Goal: Task Accomplishment & Management: Manage account settings

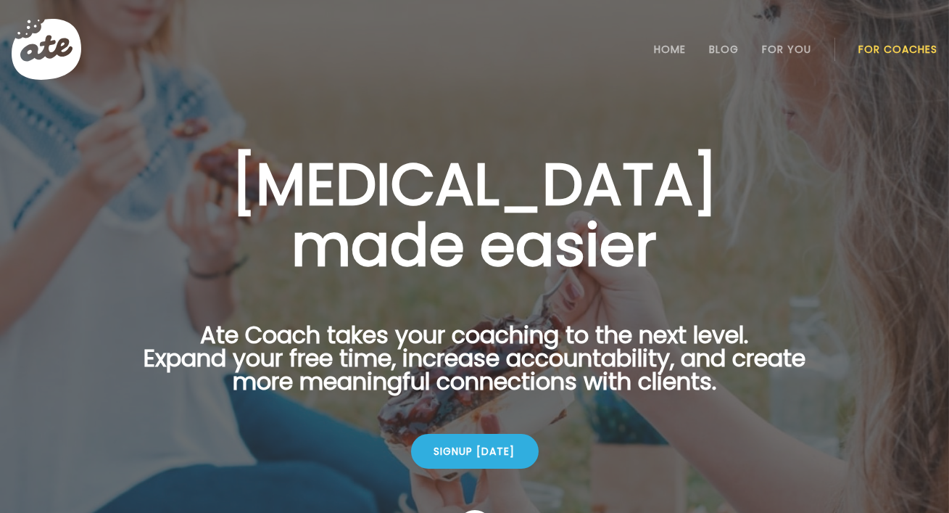
click at [473, 50] on link "For Coaches" at bounding box center [897, 50] width 79 height 12
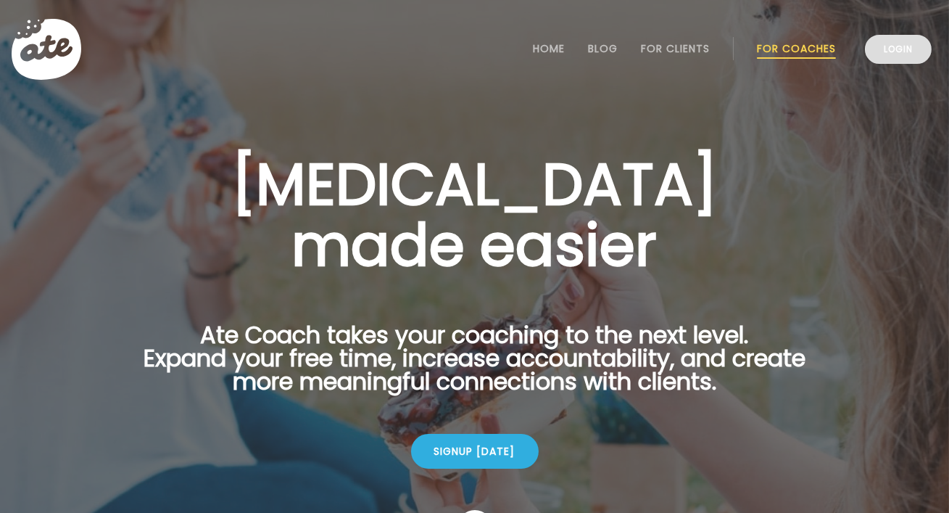
click at [894, 63] on link "Login" at bounding box center [898, 49] width 67 height 29
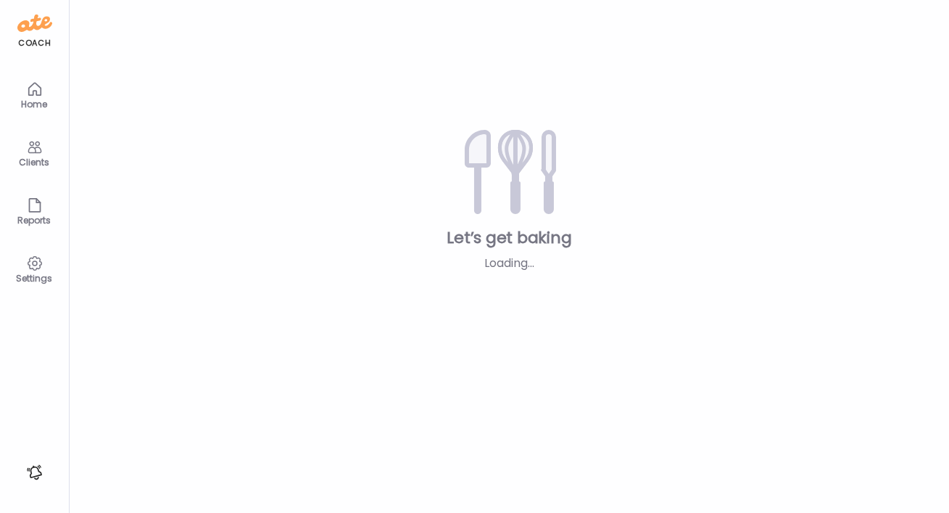
type textarea "**********"
type input "**********"
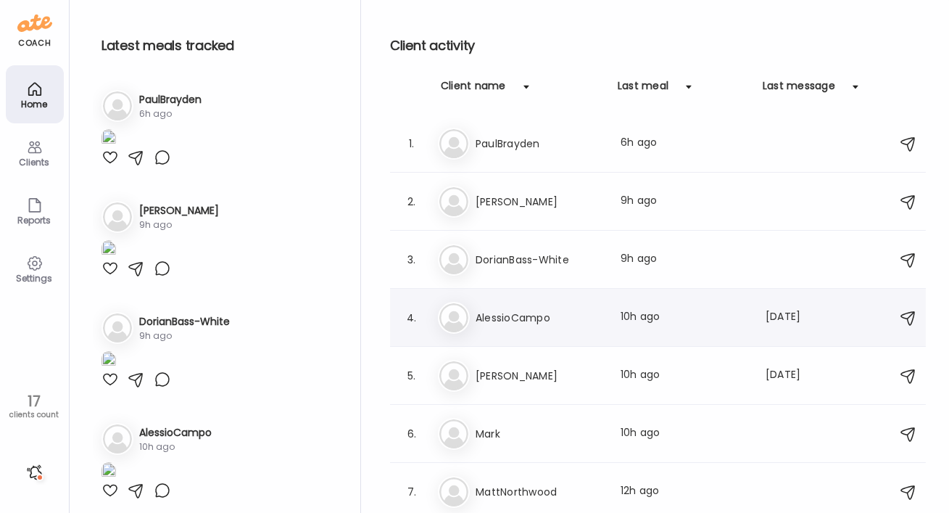
scroll to position [348, 0]
click at [570, 378] on h3 "SimonPurchase" at bounding box center [540, 375] width 128 height 17
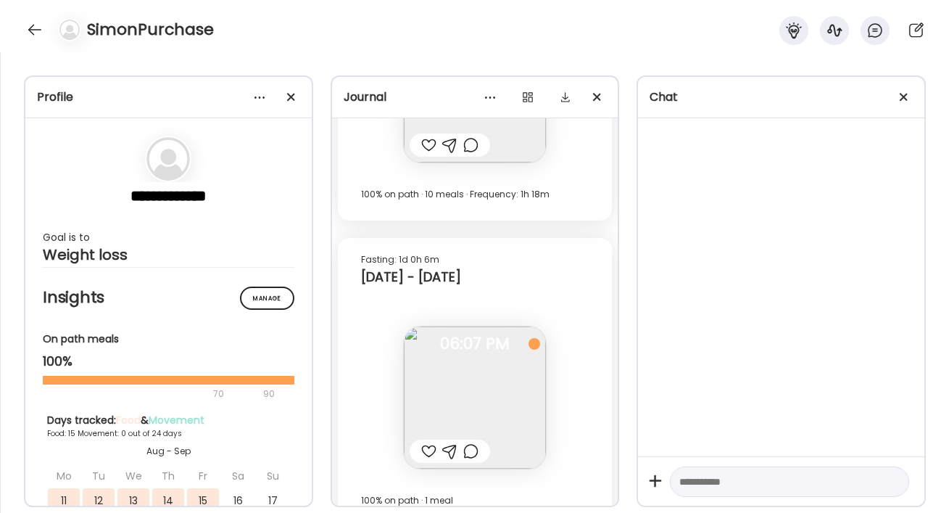
scroll to position [24544, 0]
click at [530, 94] on div at bounding box center [527, 97] width 29 height 29
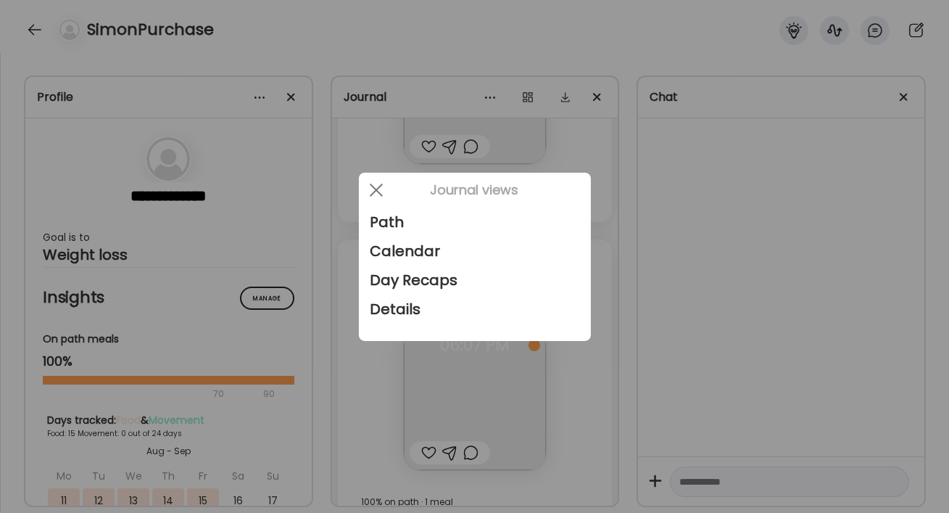
click at [581, 149] on div at bounding box center [474, 256] width 949 height 513
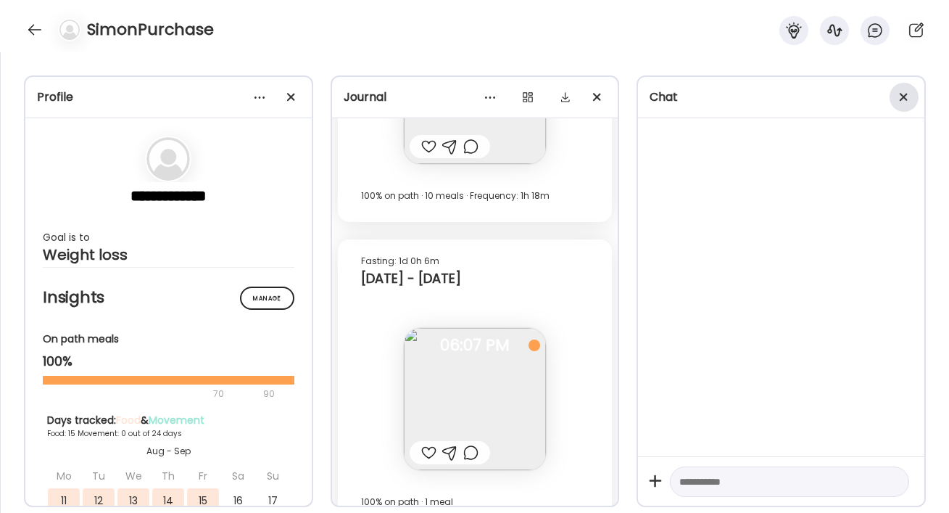
click at [910, 97] on div at bounding box center [904, 97] width 29 height 29
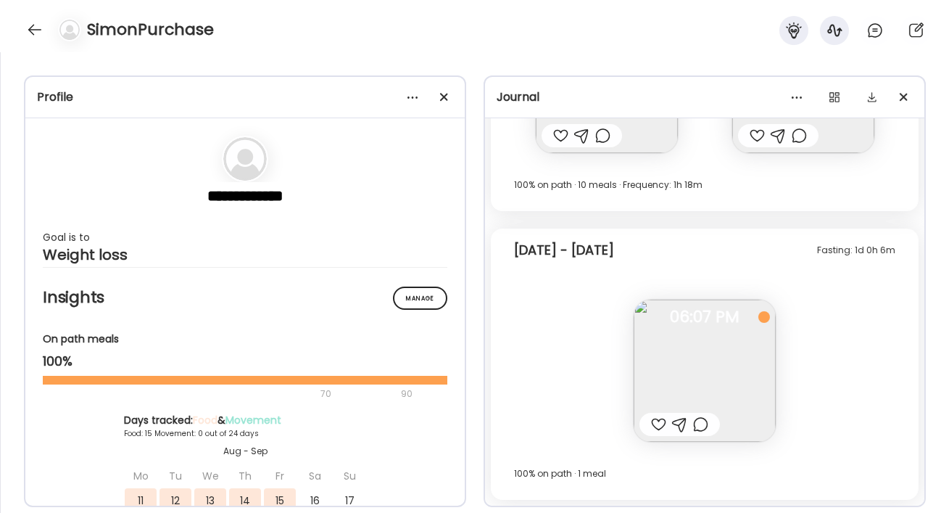
scroll to position [13885, 0]
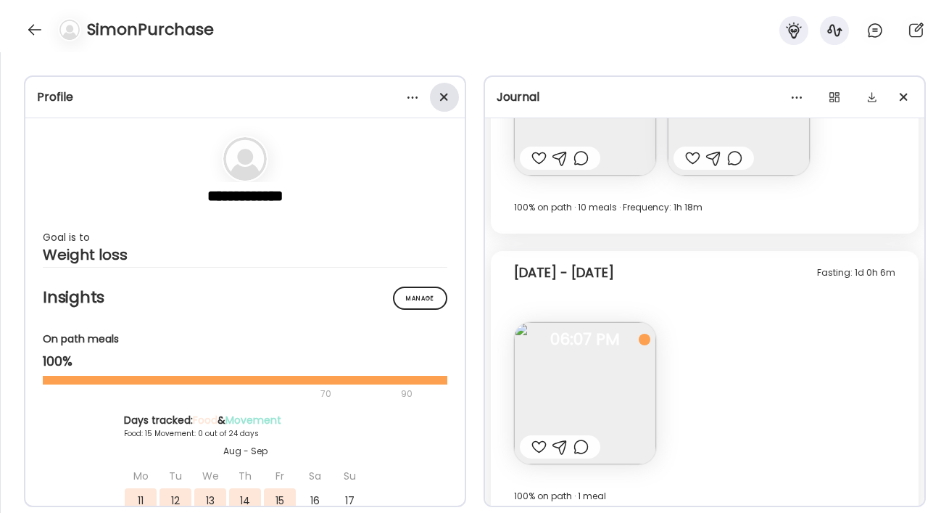
click at [447, 96] on div at bounding box center [444, 97] width 29 height 29
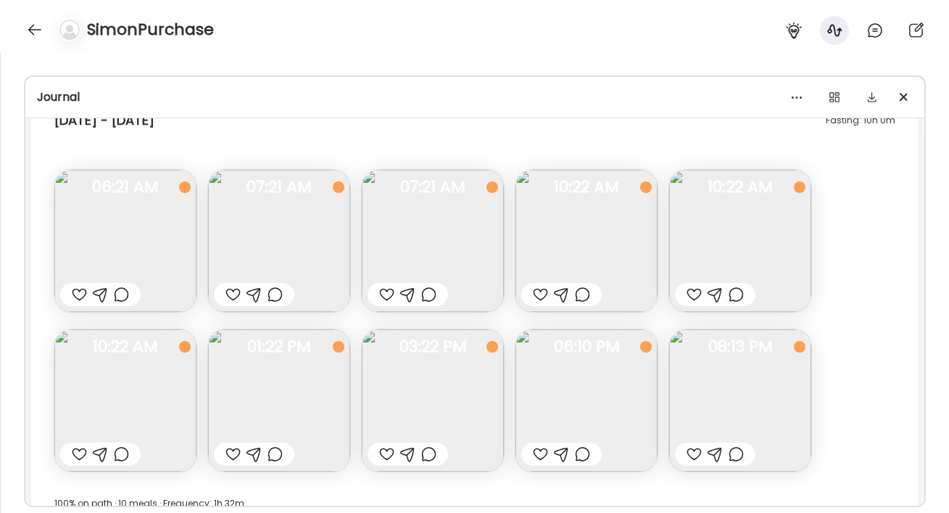
scroll to position [7079, 0]
click at [29, 33] on div at bounding box center [34, 29] width 23 height 23
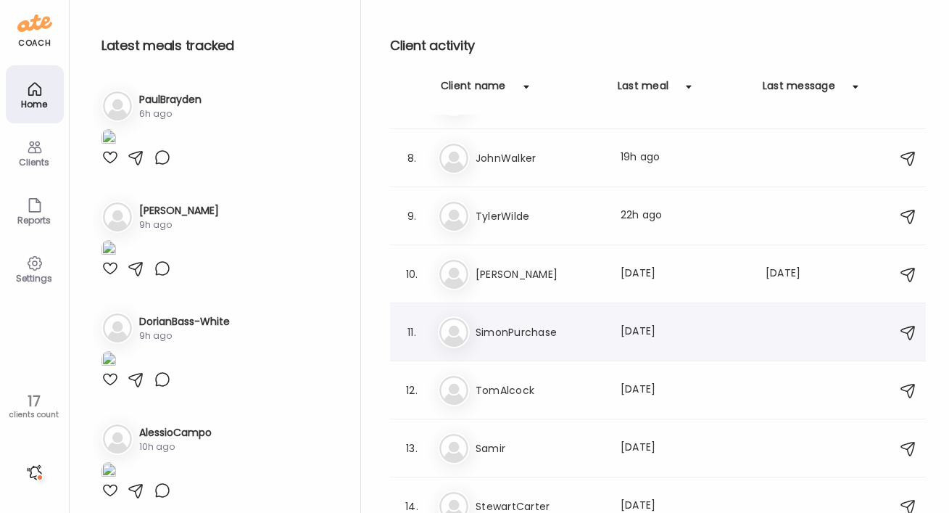
scroll to position [384, 0]
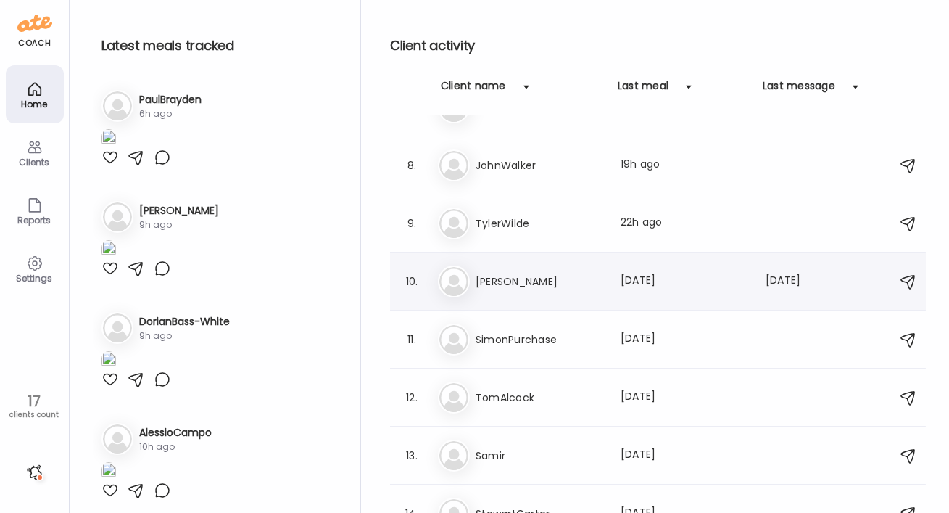
click at [481, 276] on h3 "[PERSON_NAME]" at bounding box center [540, 281] width 128 height 17
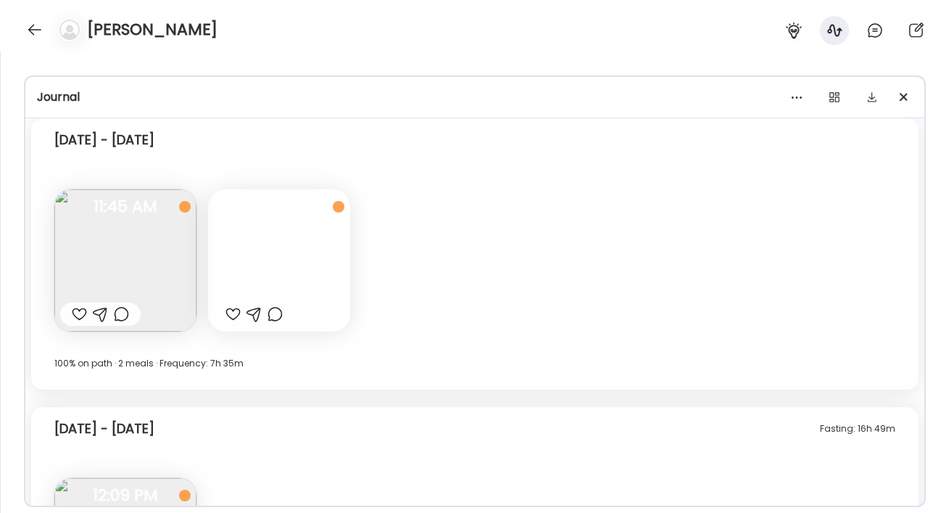
scroll to position [7696, 0]
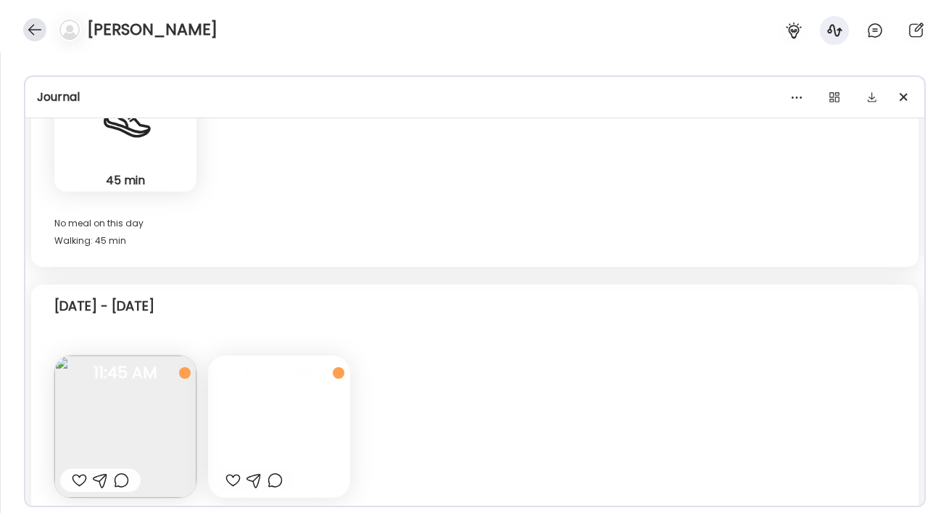
click at [43, 32] on div at bounding box center [34, 29] width 23 height 23
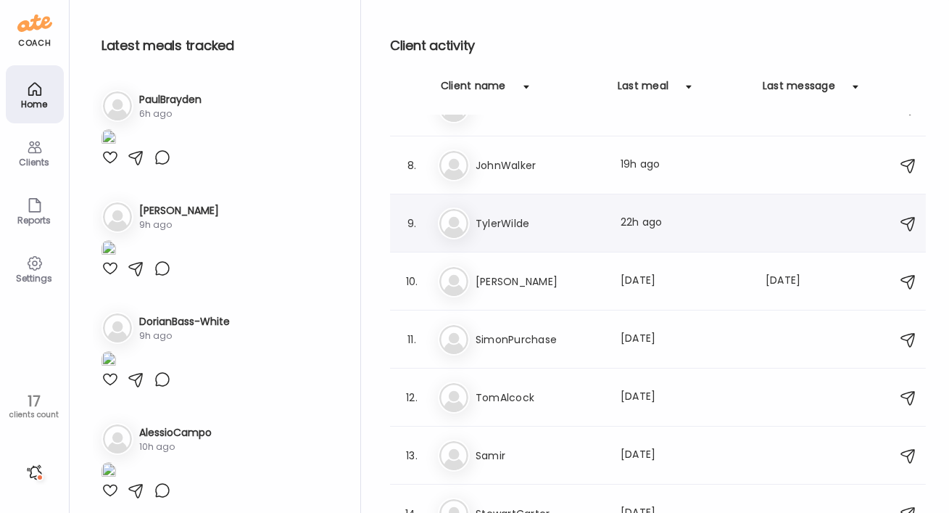
click at [502, 222] on h3 "TylerWilde" at bounding box center [540, 223] width 128 height 17
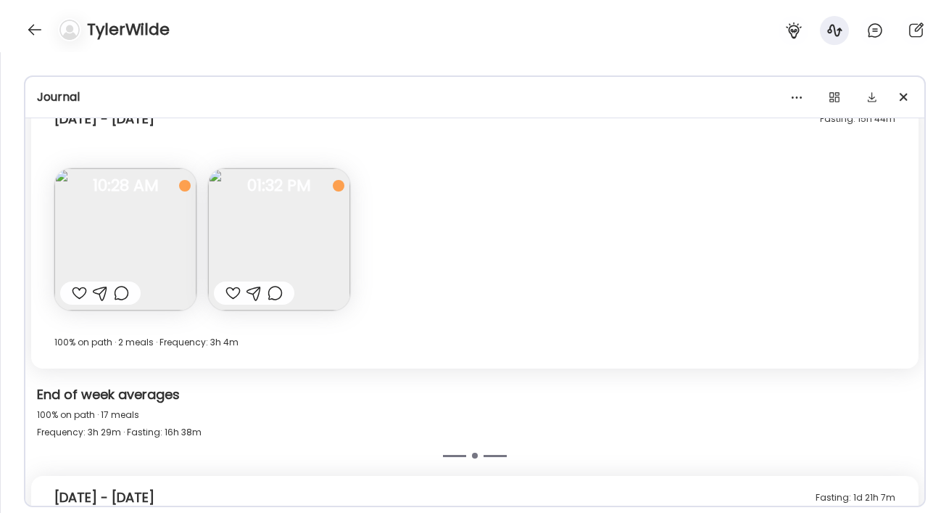
scroll to position [8461, 0]
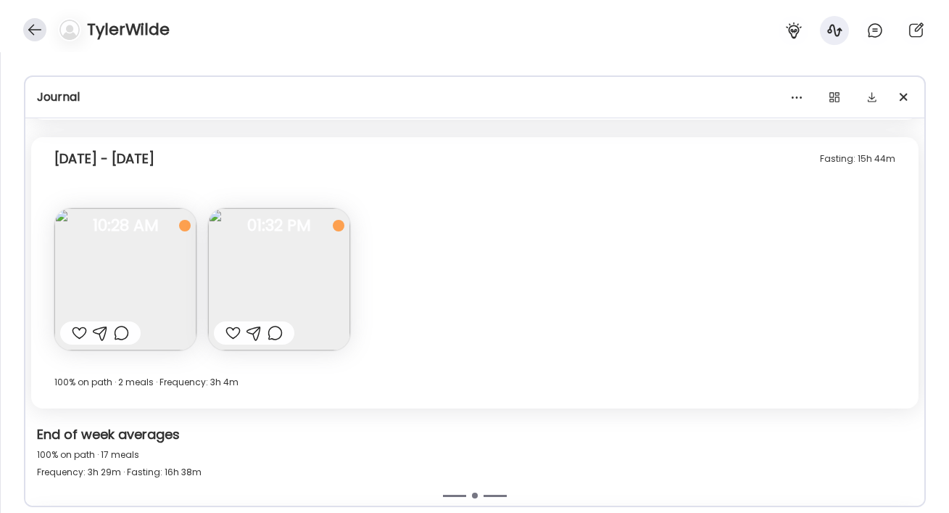
click at [33, 27] on div at bounding box center [34, 29] width 23 height 23
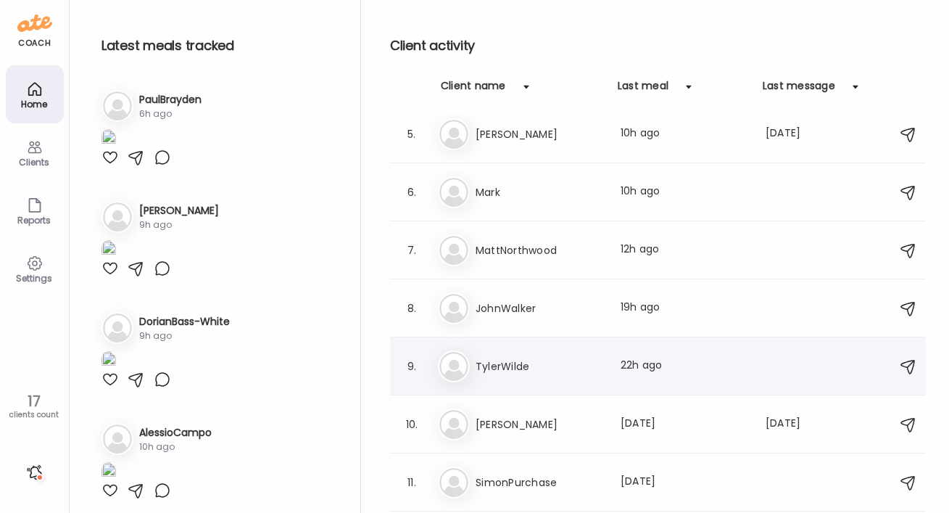
scroll to position [232, 0]
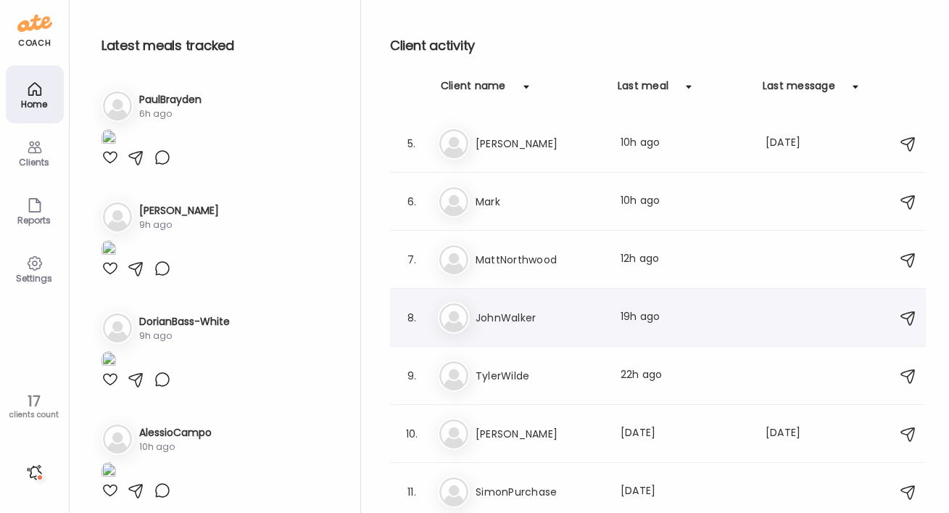
click at [515, 314] on h3 "JohnWalker" at bounding box center [540, 317] width 128 height 17
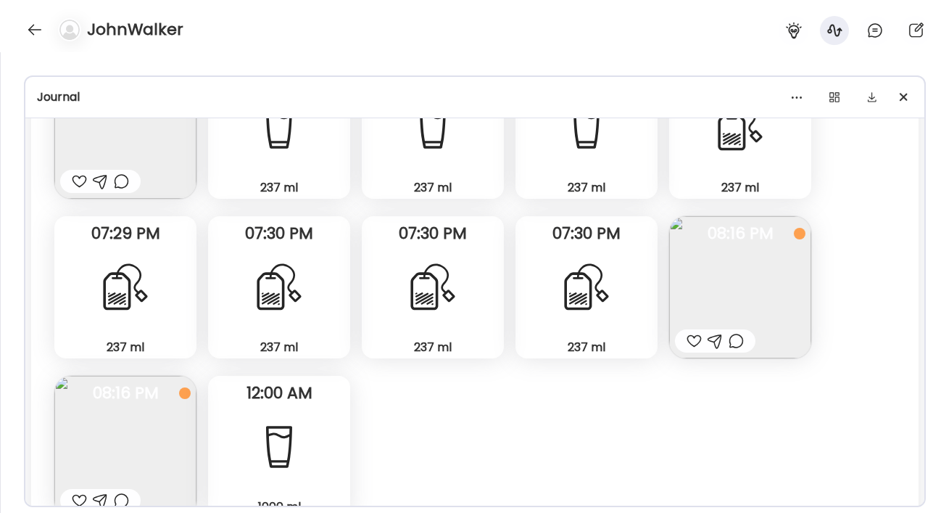
scroll to position [6396, 0]
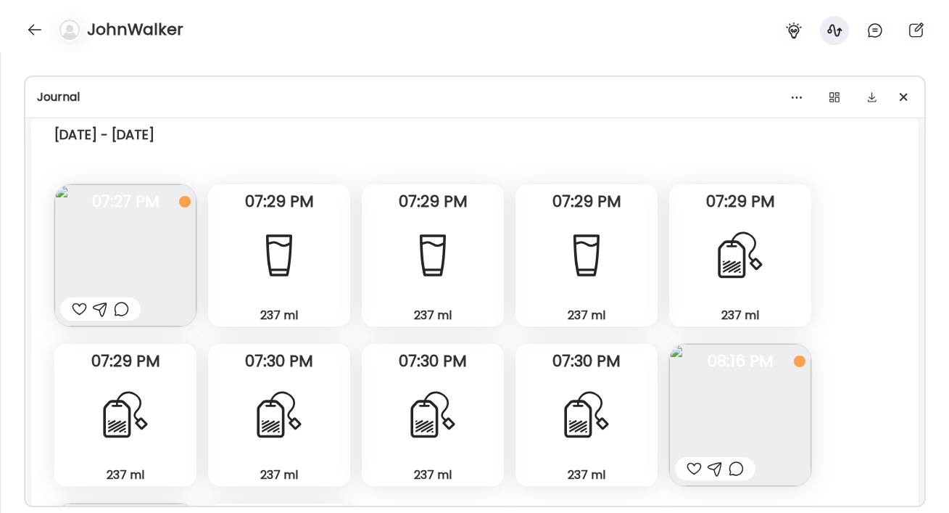
click at [760, 411] on img at bounding box center [740, 415] width 142 height 142
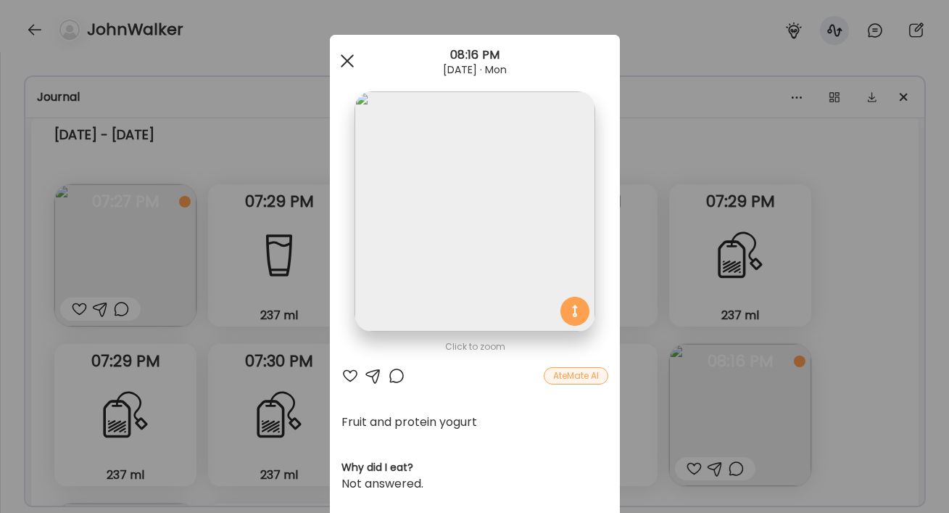
click at [344, 57] on div at bounding box center [347, 60] width 29 height 29
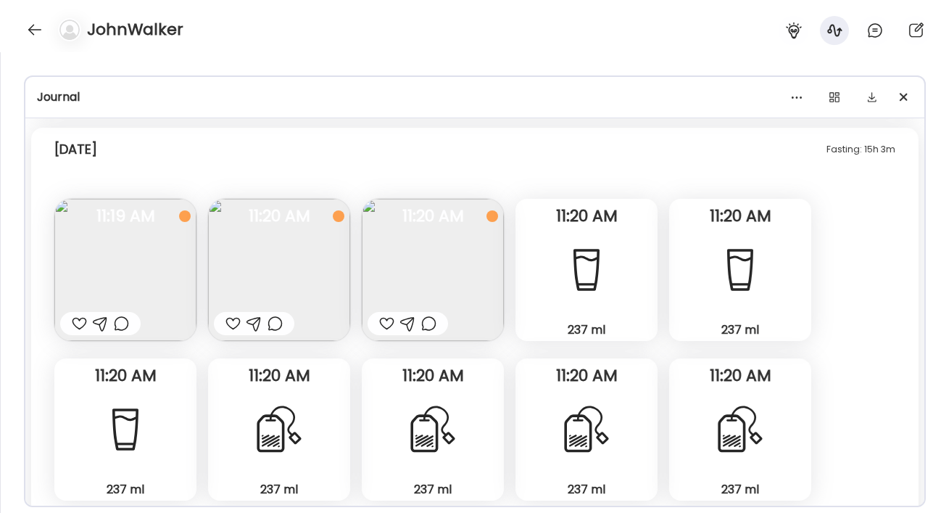
scroll to position [7003, 0]
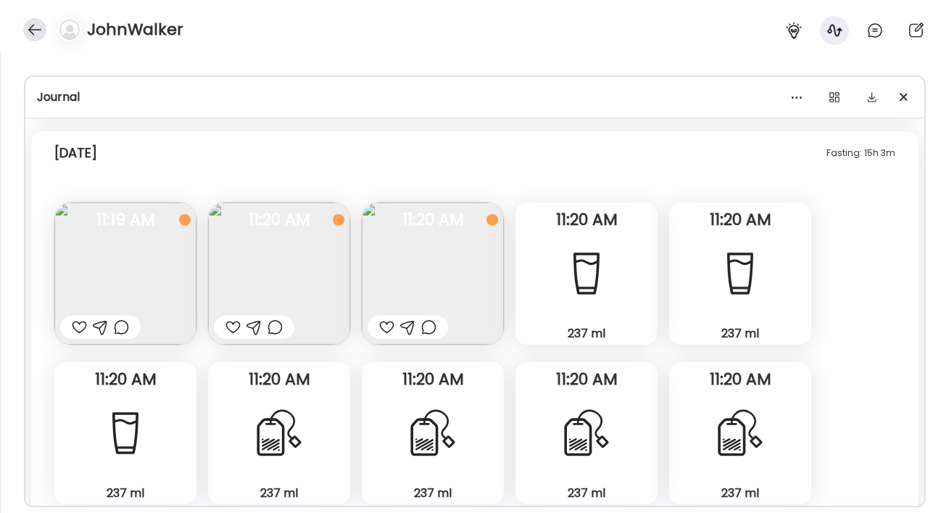
click at [33, 33] on div at bounding box center [34, 29] width 23 height 23
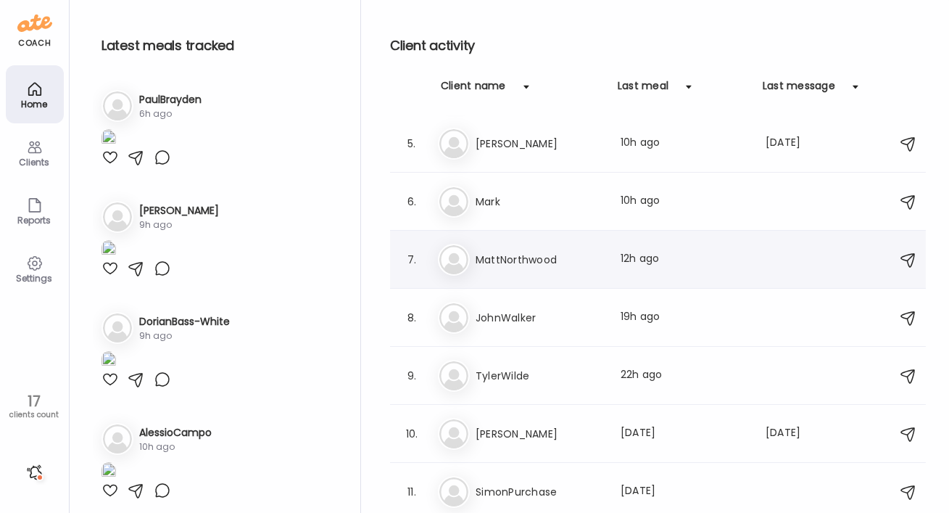
click at [525, 251] on h3 "MattNorthwood" at bounding box center [540, 259] width 128 height 17
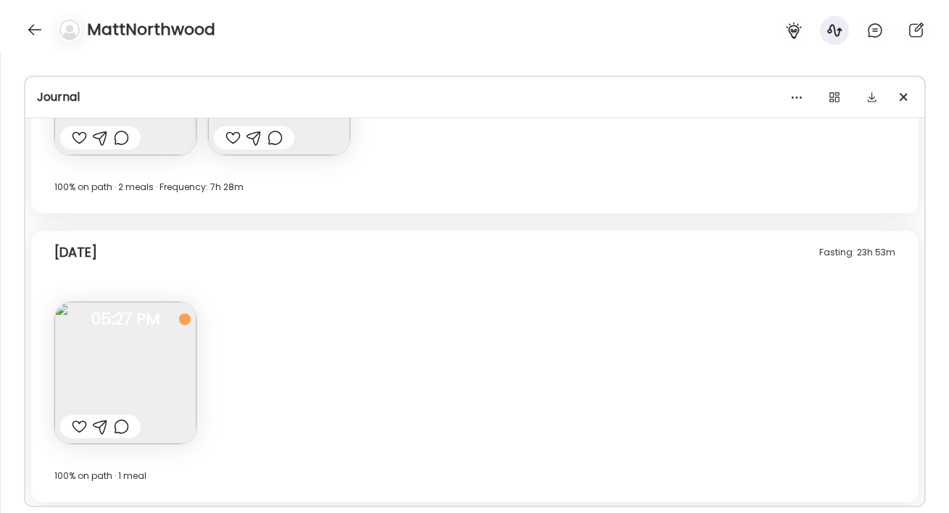
scroll to position [8686, 0]
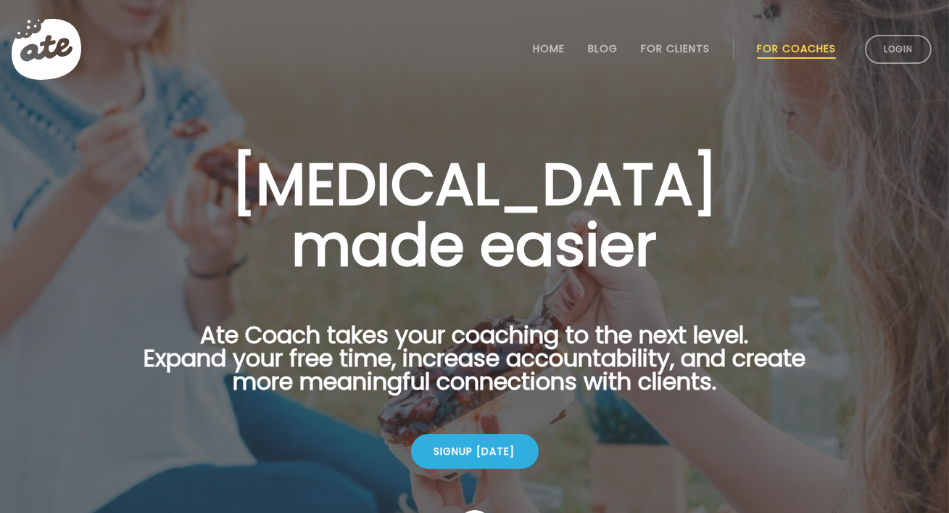
click at [909, 32] on li "Login" at bounding box center [898, 49] width 78 height 64
click at [902, 44] on link "Login" at bounding box center [898, 49] width 67 height 29
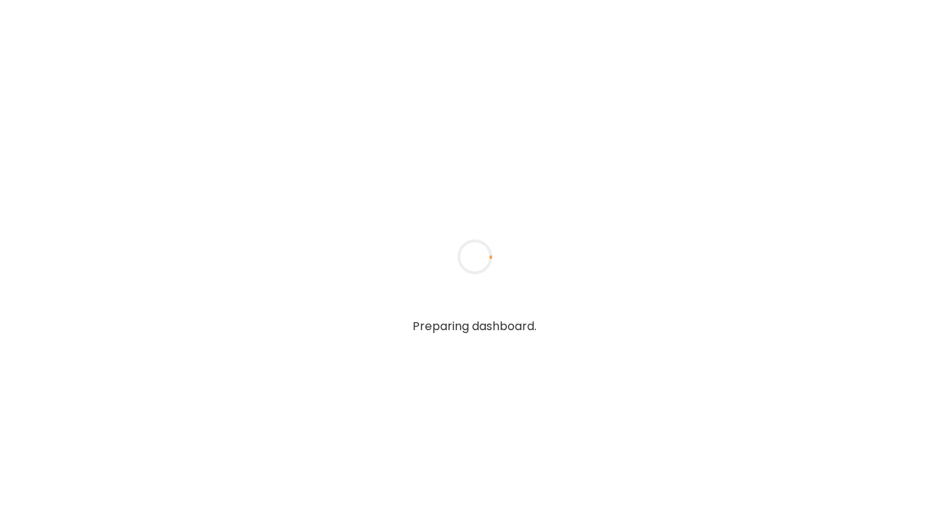
type textarea "**********"
type input "**********"
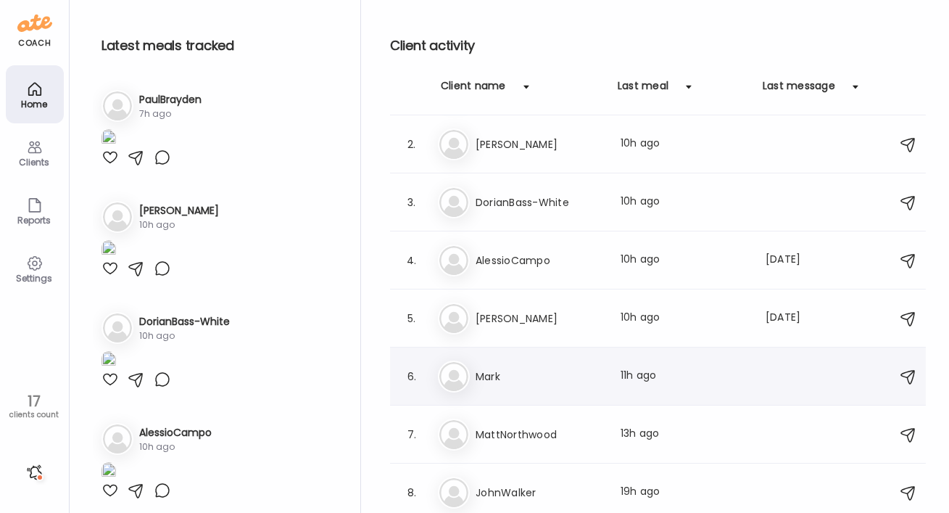
scroll to position [7, 0]
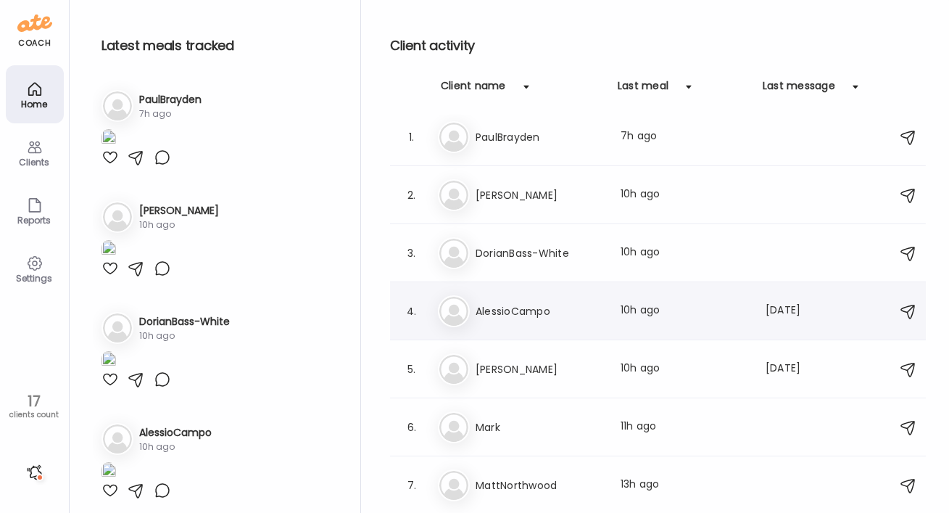
click at [497, 305] on h3 "AlessioCampo" at bounding box center [540, 310] width 128 height 17
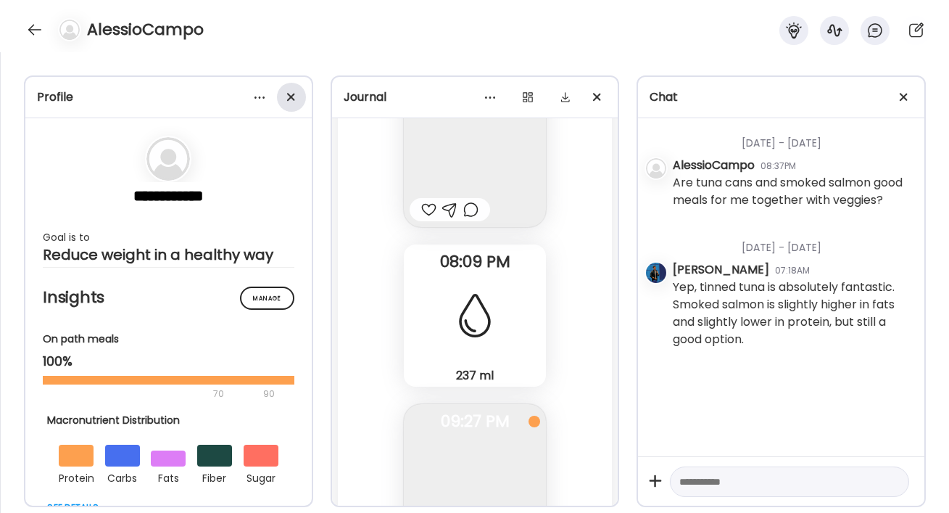
scroll to position [24589, 0]
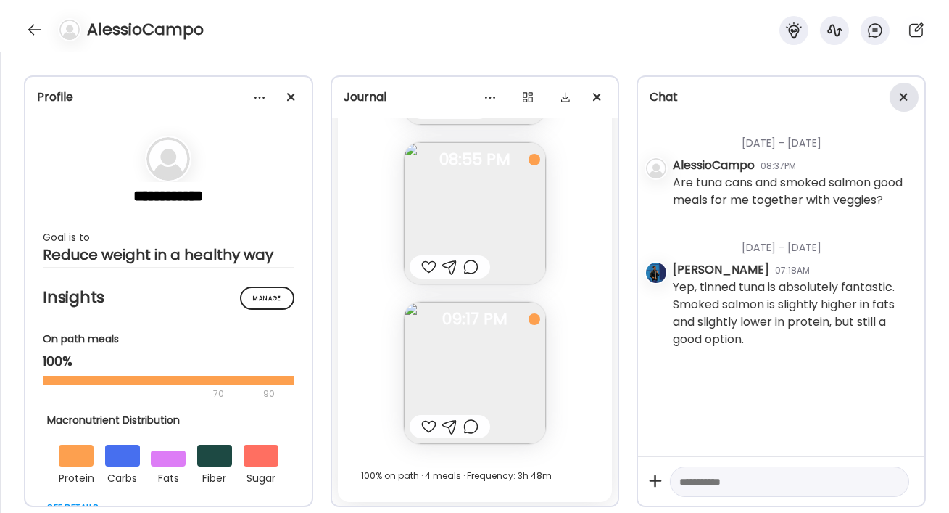
click at [294, 97] on div at bounding box center [291, 97] width 29 height 29
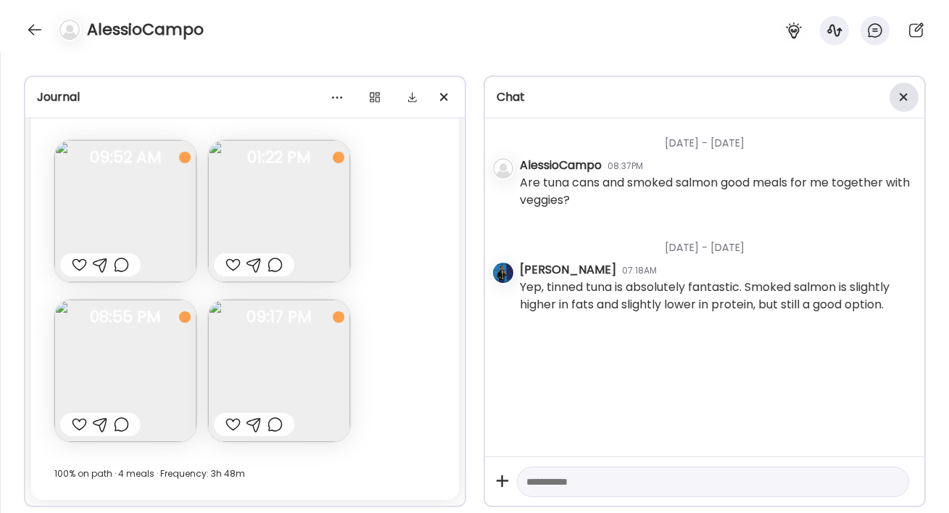
click at [906, 99] on span at bounding box center [904, 97] width 8 height 8
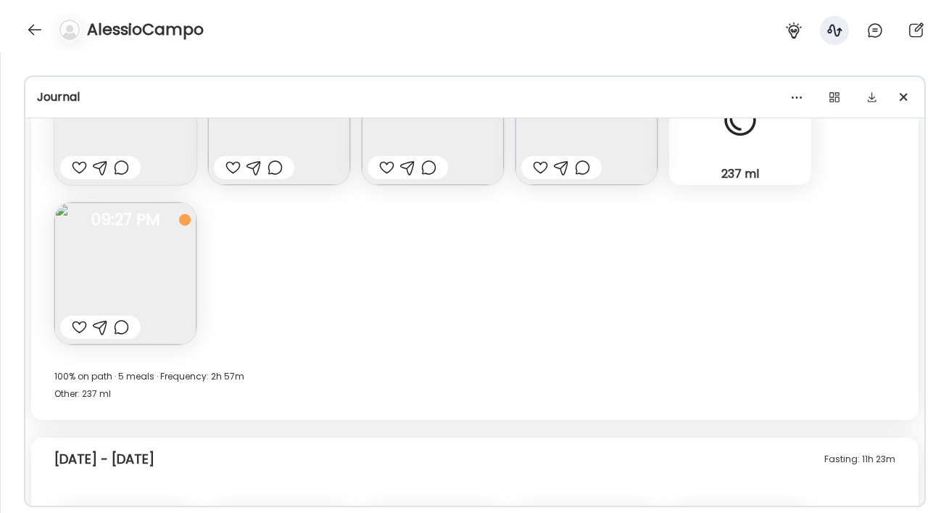
scroll to position [1632, 0]
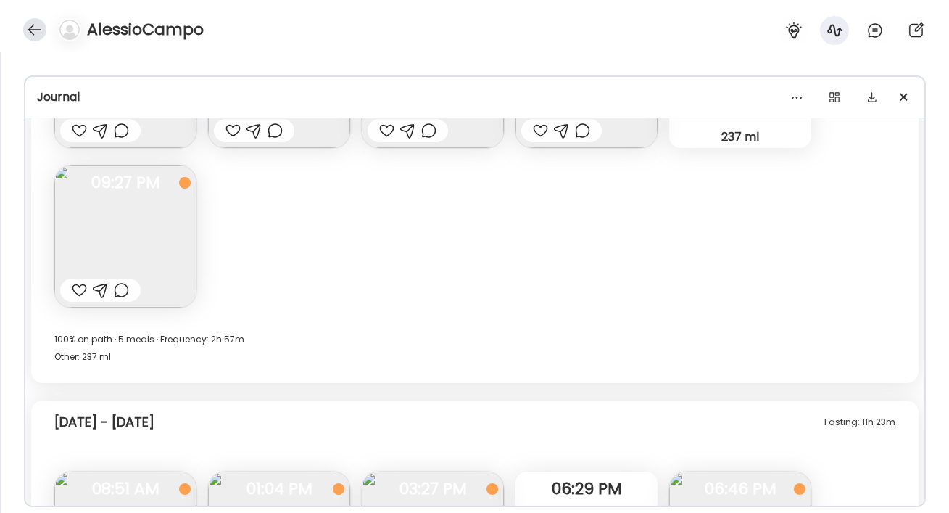
click at [37, 39] on div at bounding box center [34, 29] width 23 height 23
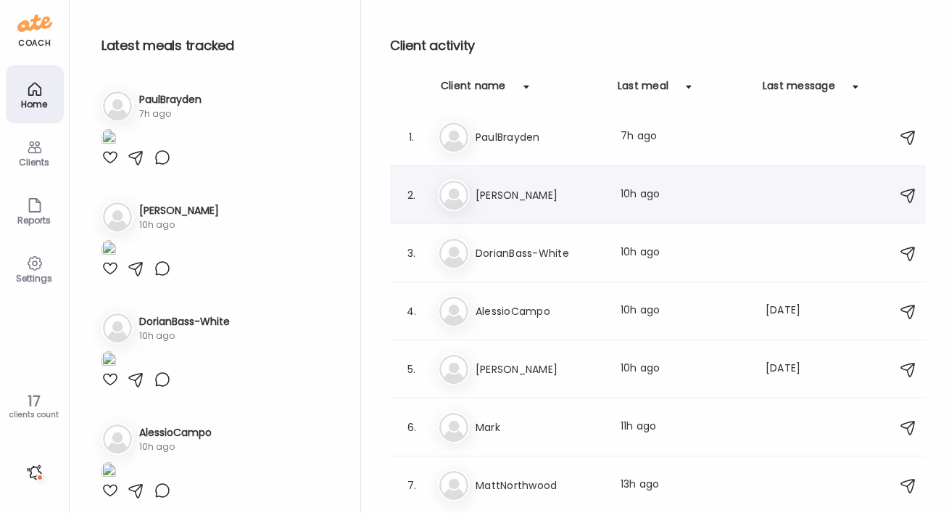
click at [516, 199] on h3 "[PERSON_NAME]" at bounding box center [540, 194] width 128 height 17
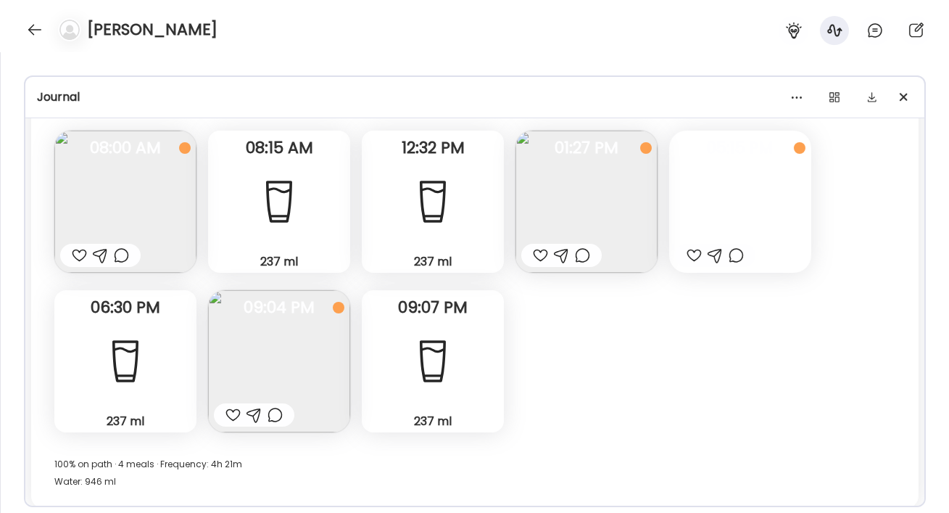
scroll to position [6647, 0]
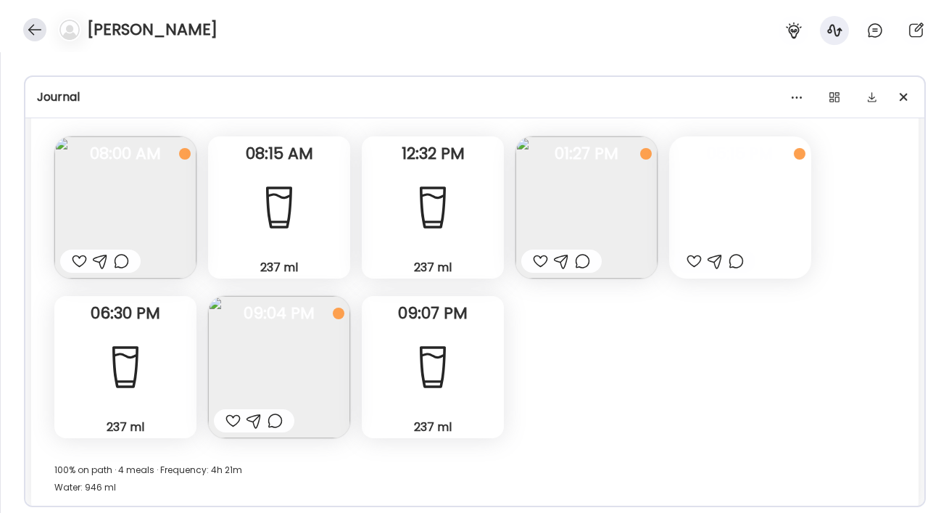
click at [33, 27] on div at bounding box center [34, 29] width 23 height 23
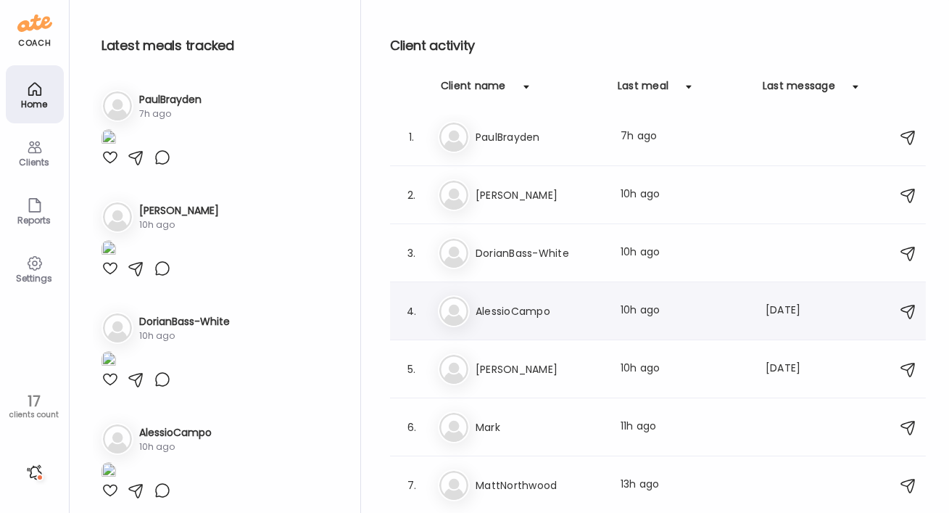
scroll to position [0, 0]
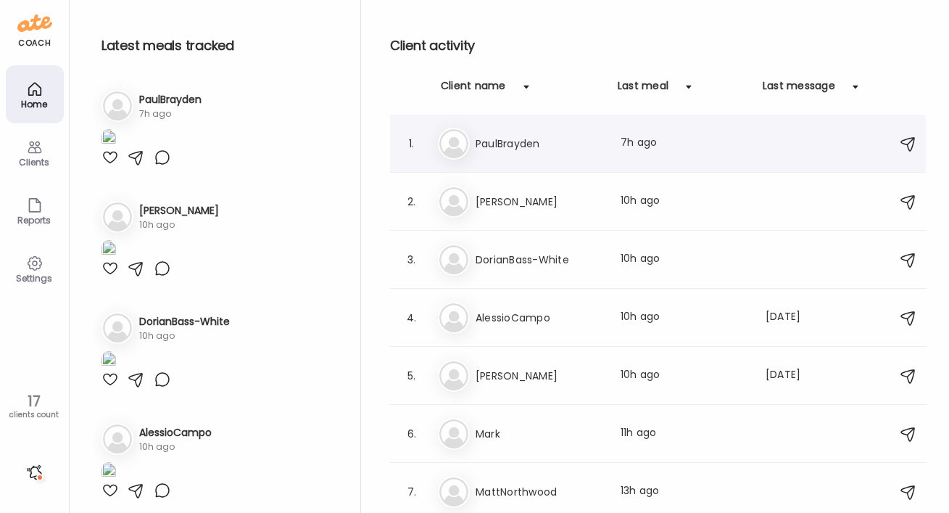
click at [524, 146] on h3 "PaulBrayden" at bounding box center [540, 143] width 128 height 17
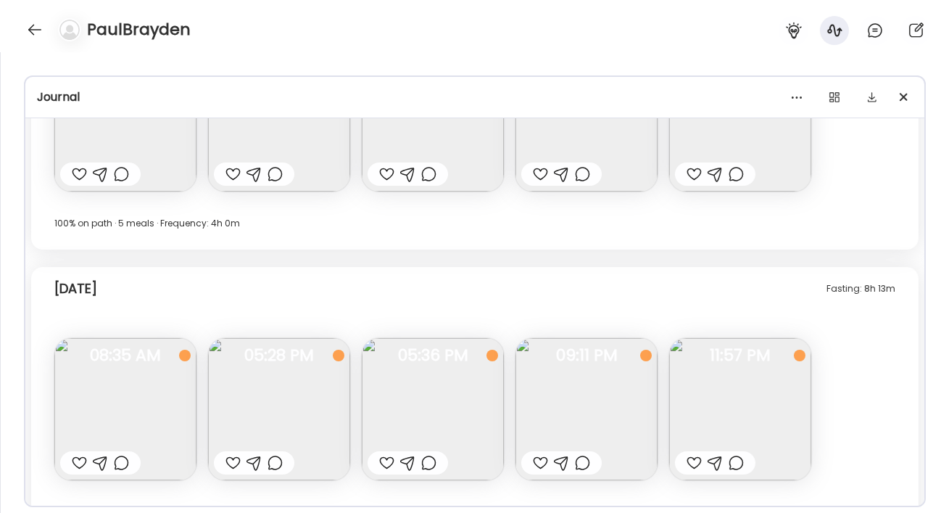
scroll to position [10278, 0]
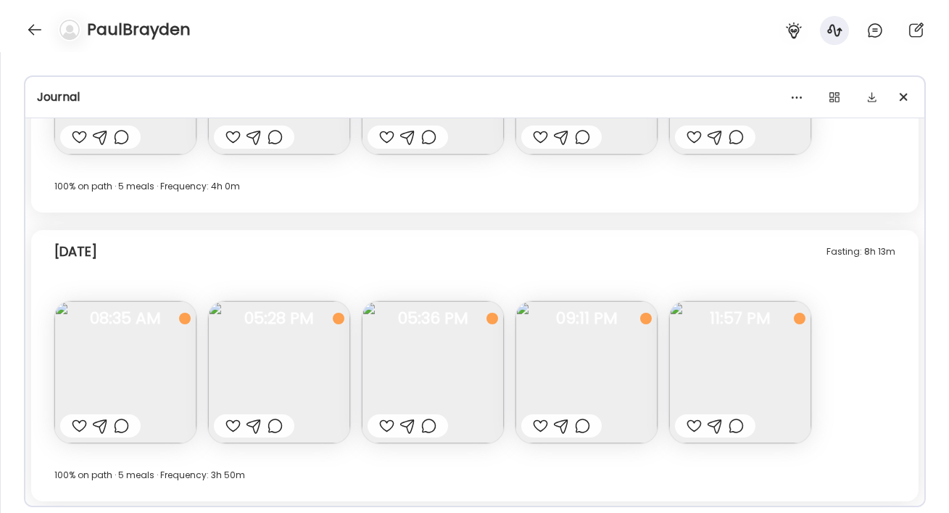
click at [580, 354] on img at bounding box center [587, 372] width 142 height 142
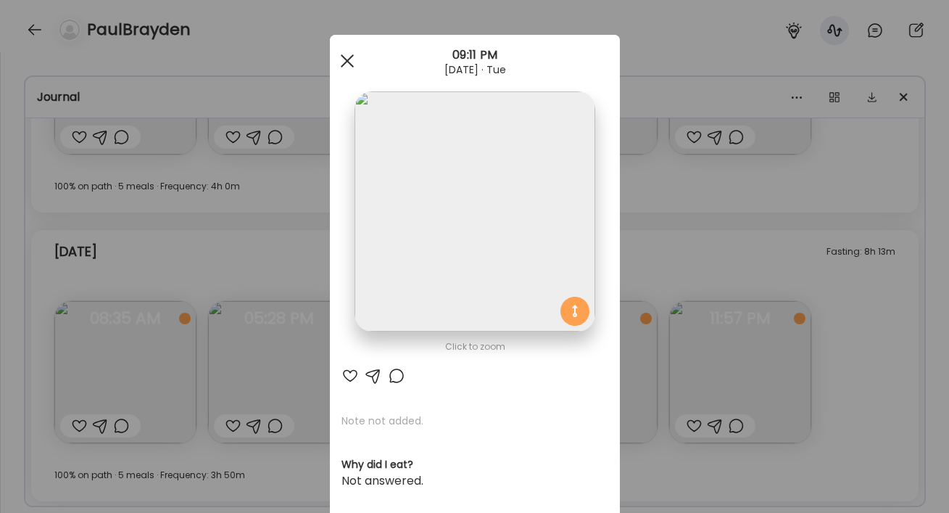
click at [344, 59] on span at bounding box center [346, 60] width 13 height 13
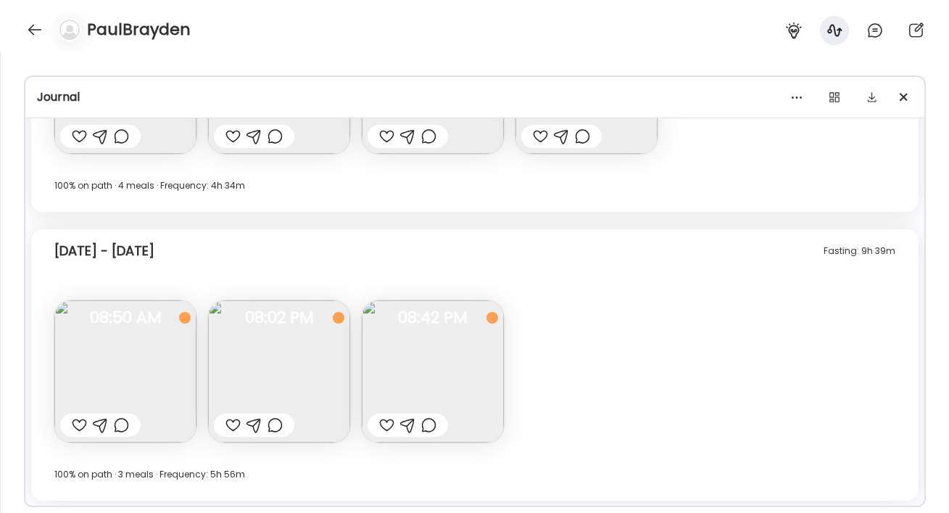
scroll to position [9608, 0]
